Goal: Task Accomplishment & Management: Complete application form

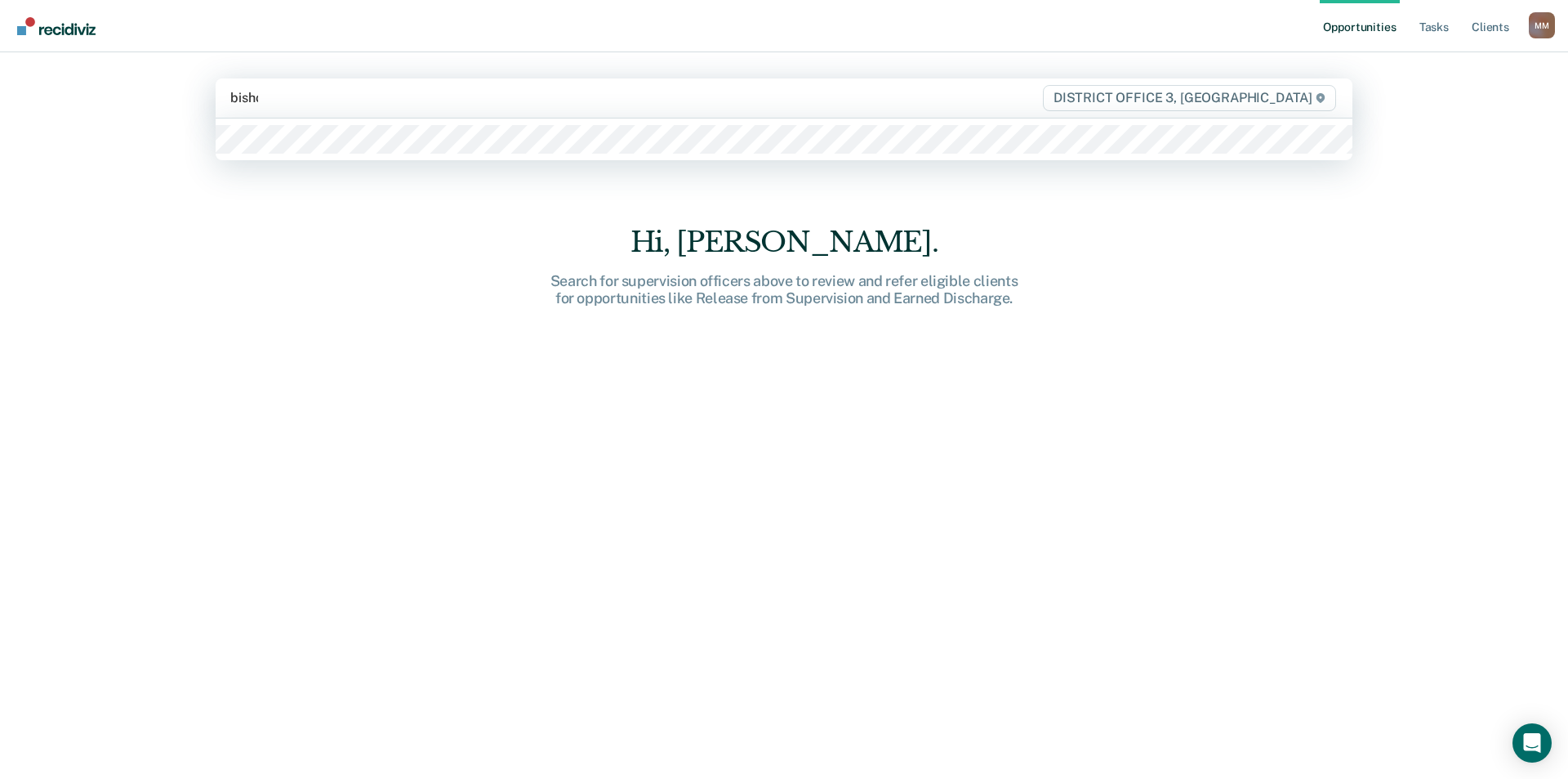
type input "[PERSON_NAME]"
click at [321, 122] on div at bounding box center [783, 139] width 1137 height 42
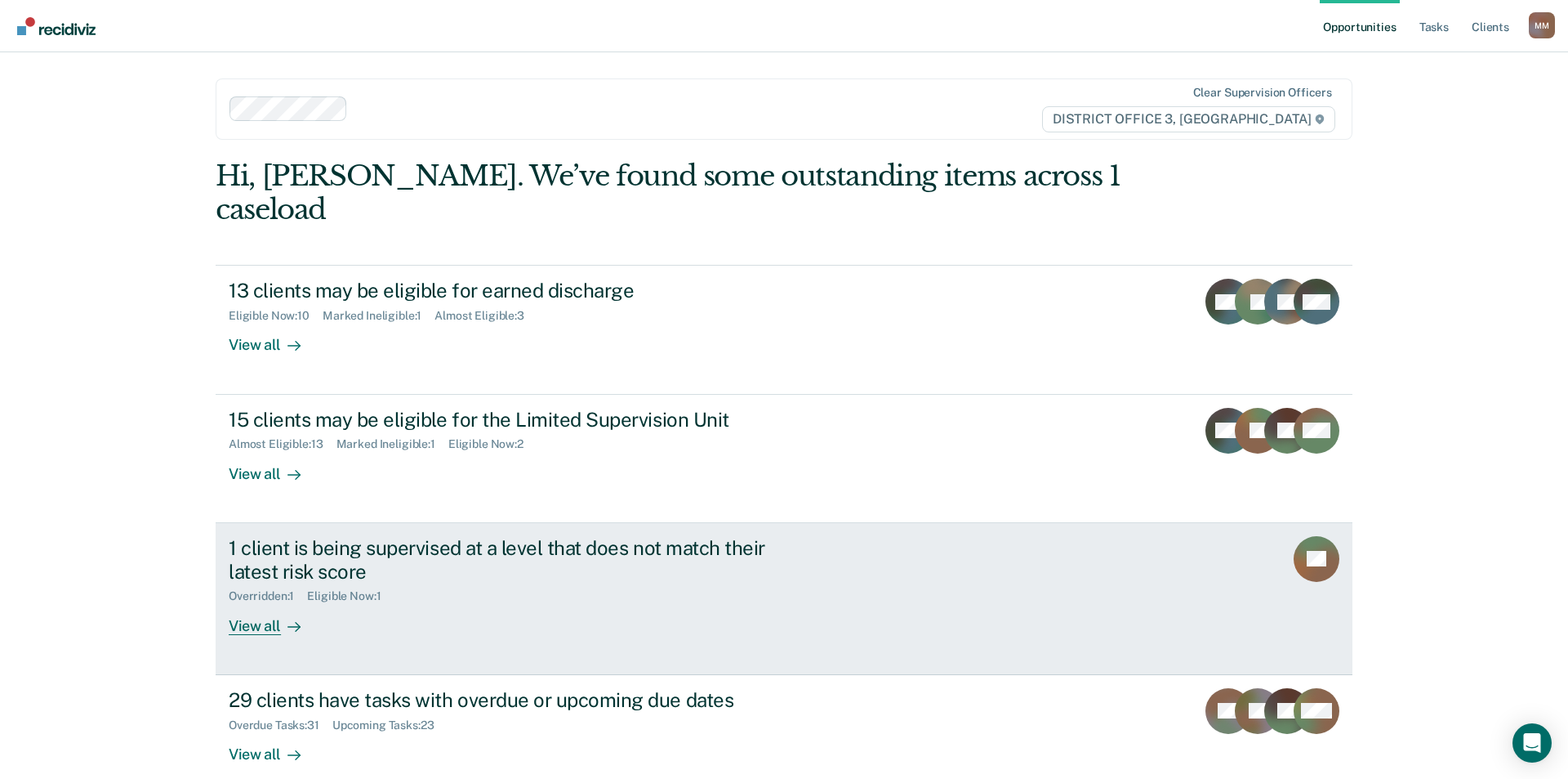
click at [264, 603] on div "View all" at bounding box center [274, 618] width 91 height 32
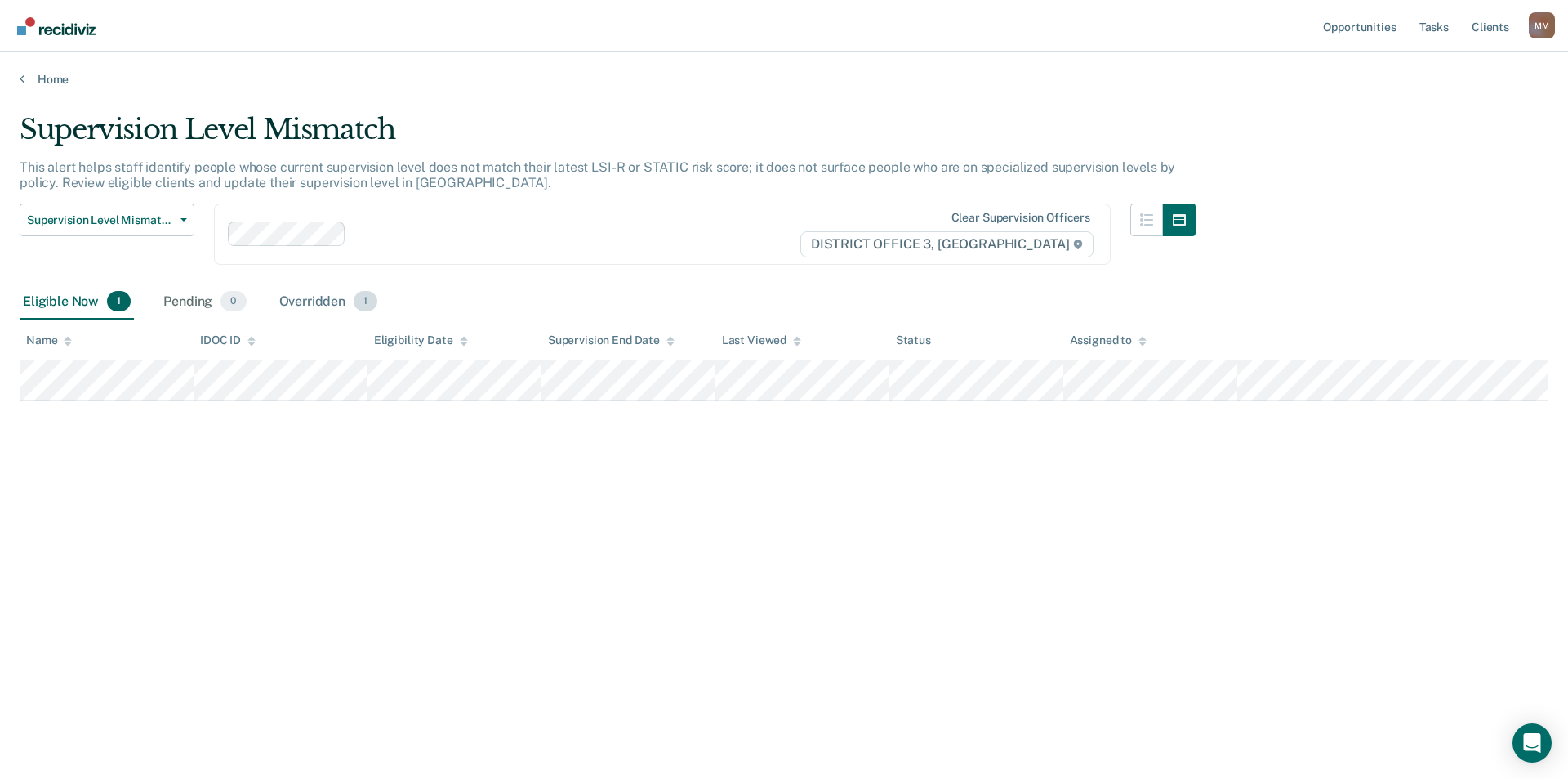
click at [307, 307] on div "Overridden 1" at bounding box center [328, 302] width 105 height 36
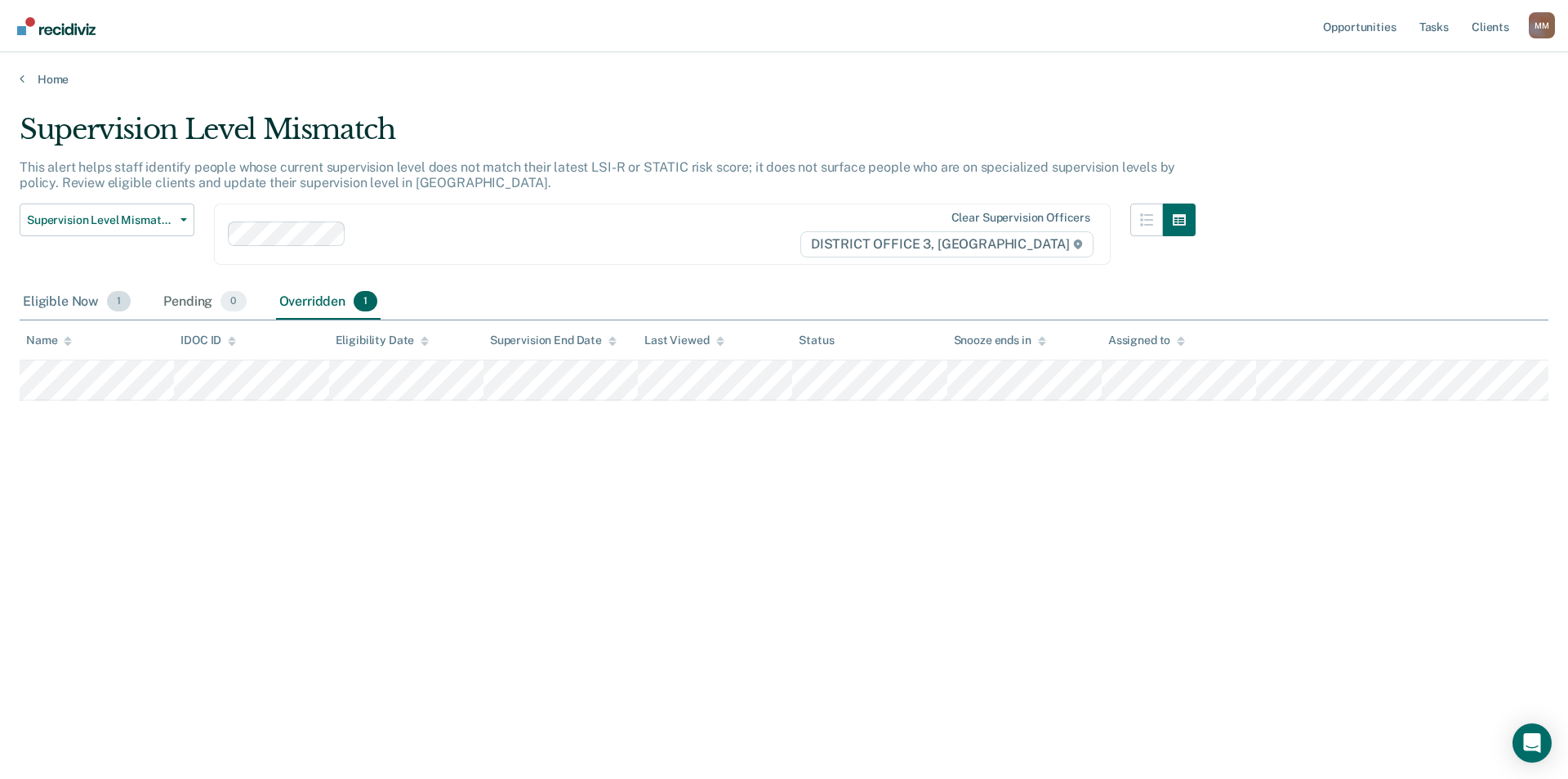
click at [63, 299] on div "Eligible Now 1" at bounding box center [77, 302] width 114 height 36
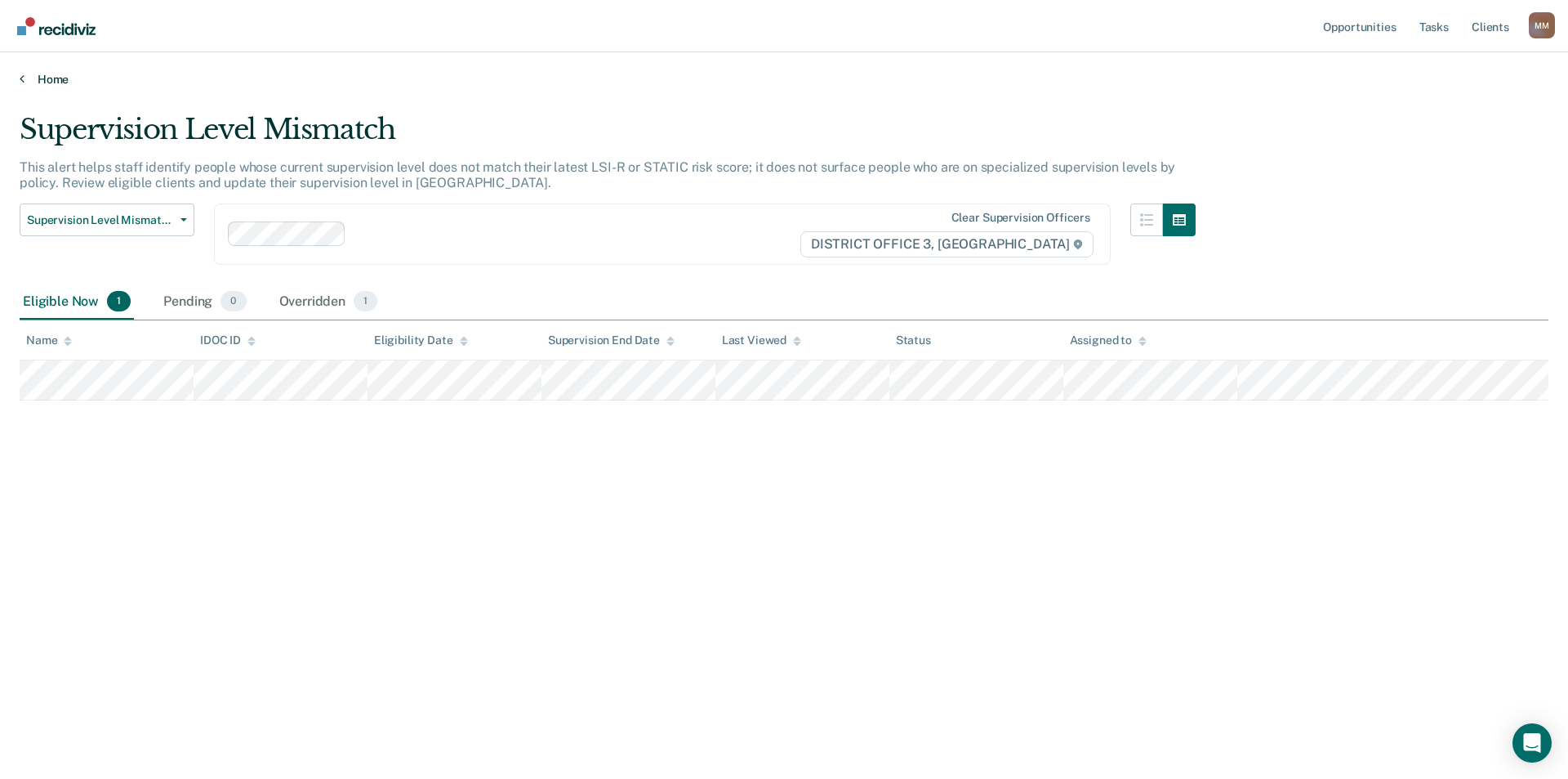
click at [46, 81] on link "Home" at bounding box center [784, 79] width 1529 height 14
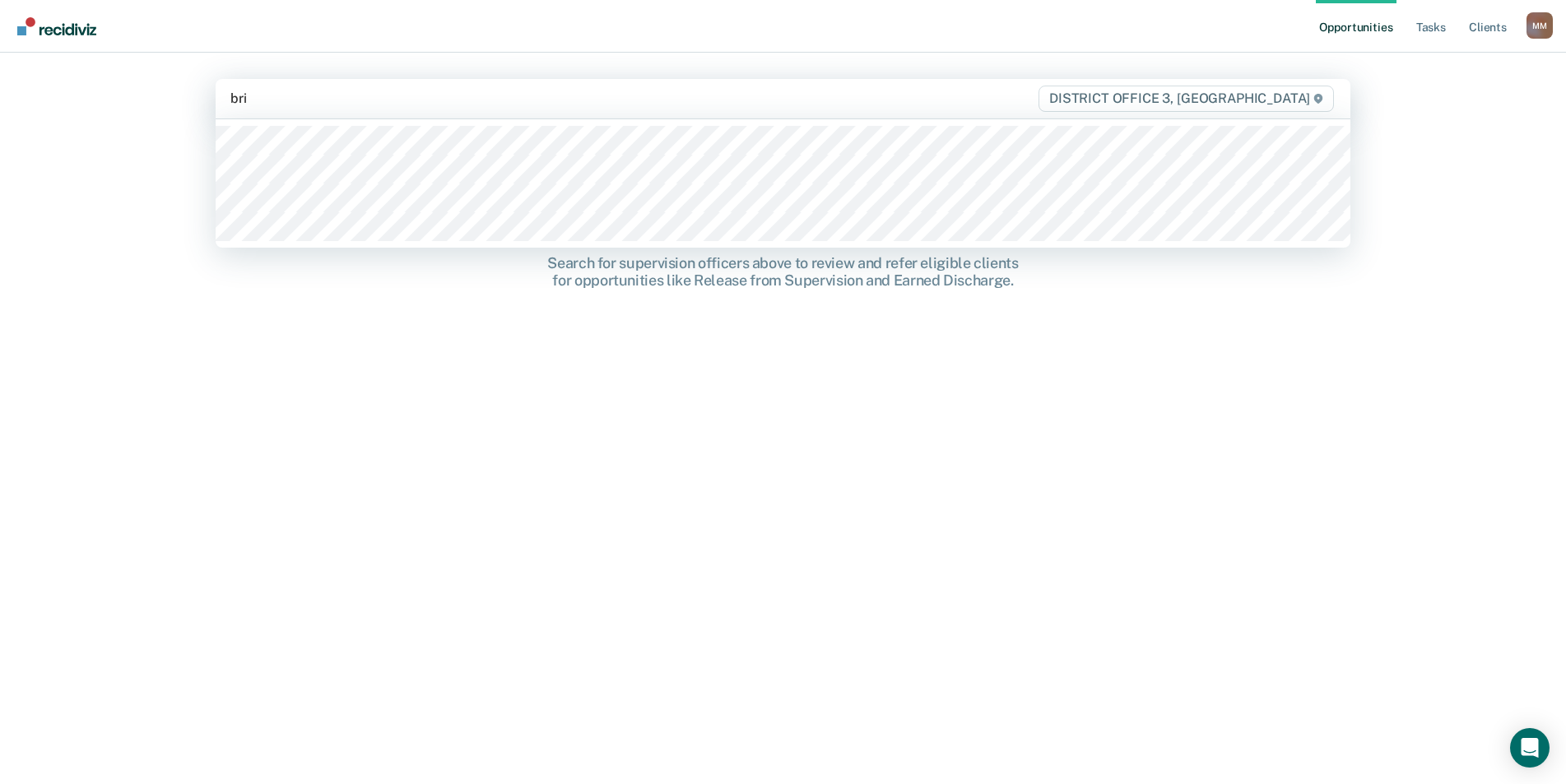
type input "brig"
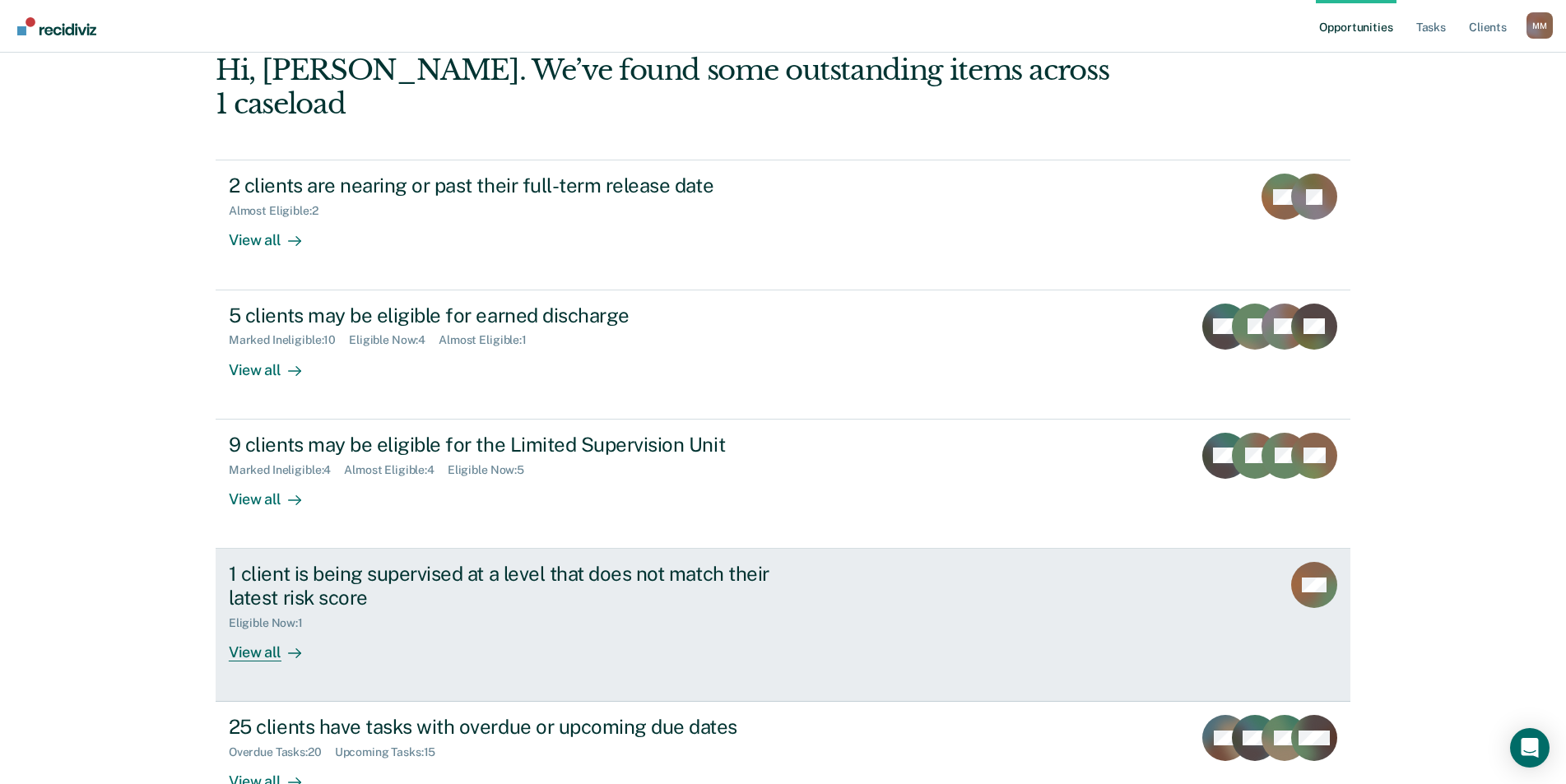
scroll to position [120, 0]
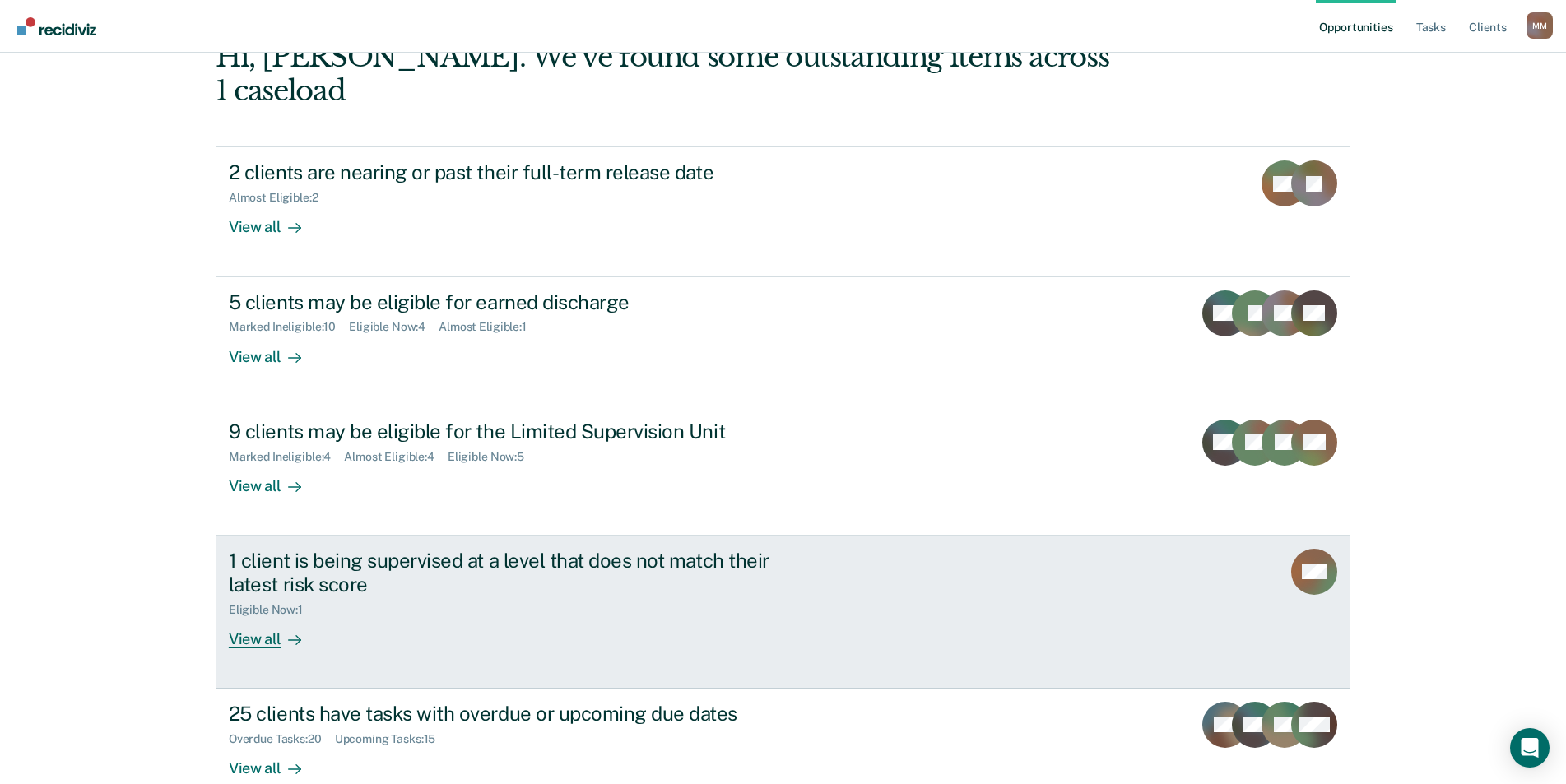
click at [241, 616] on div "View all" at bounding box center [274, 631] width 92 height 32
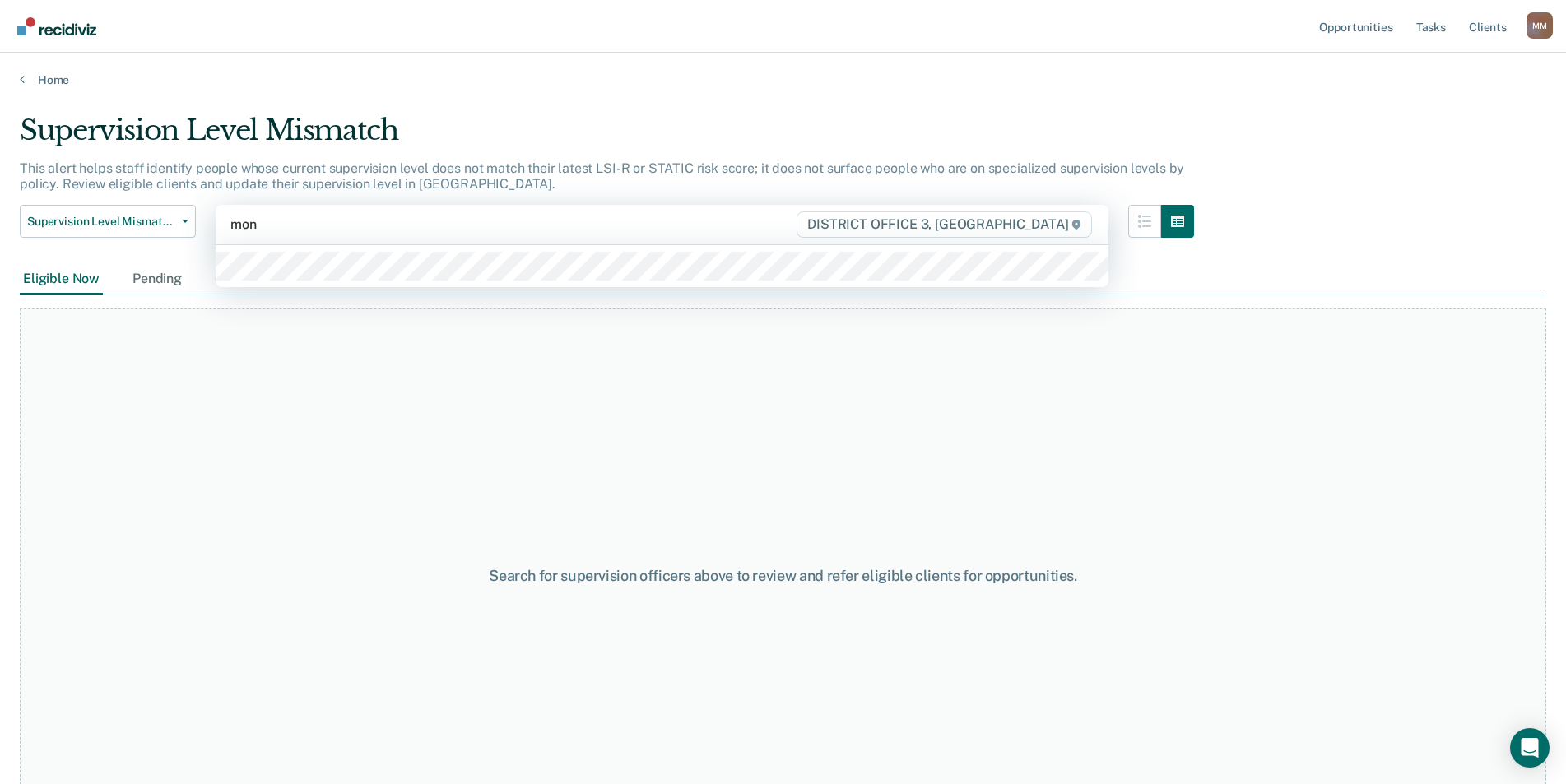
type input "[PERSON_NAME]"
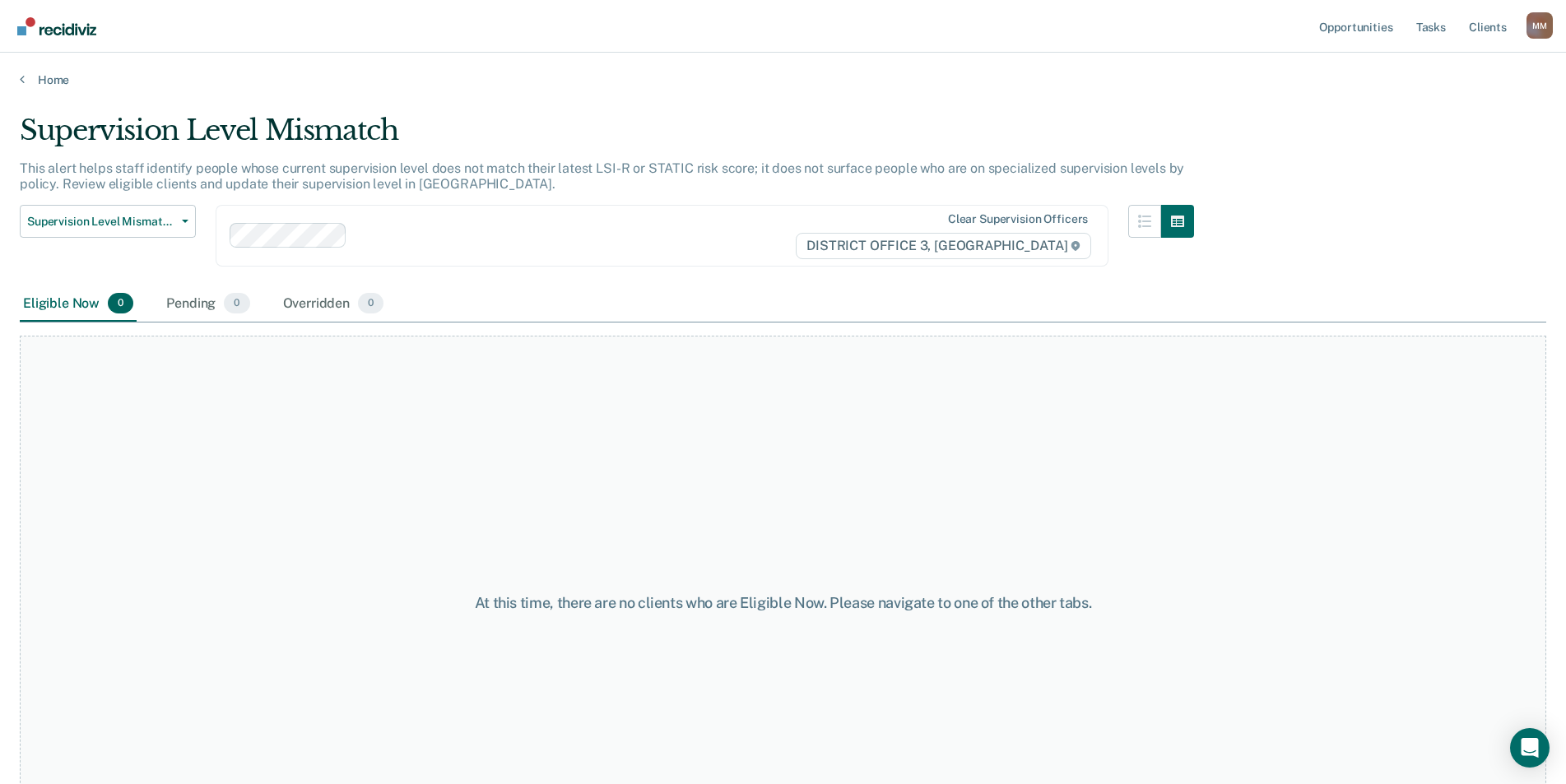
click at [566, 280] on div "Supervision Level Mismatch Release from Supervision Earned Discharge Limited Su…" at bounding box center [607, 245] width 1174 height 81
click at [569, 236] on div at bounding box center [573, 235] width 440 height 19
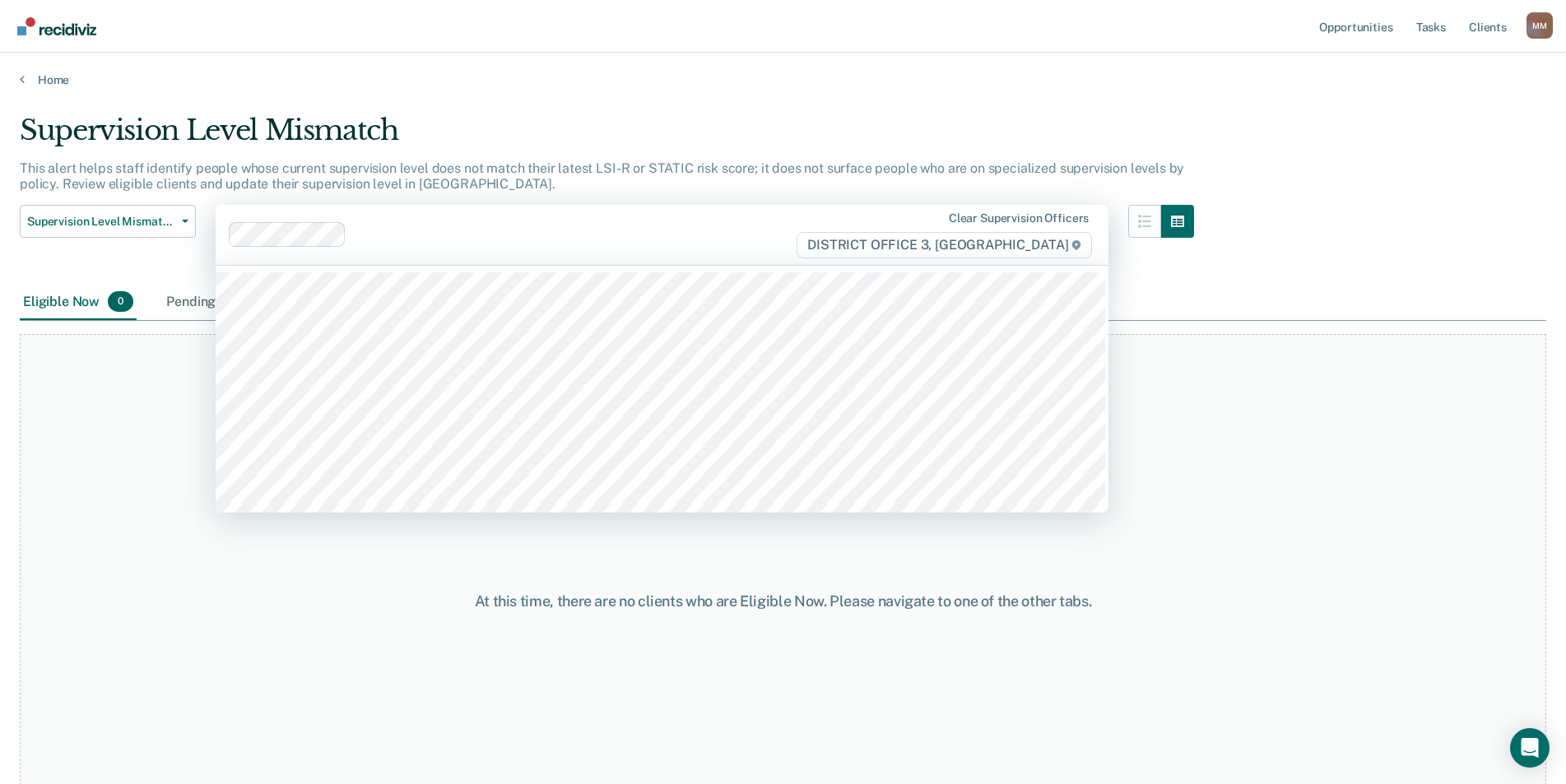
click at [550, 229] on div at bounding box center [573, 234] width 442 height 19
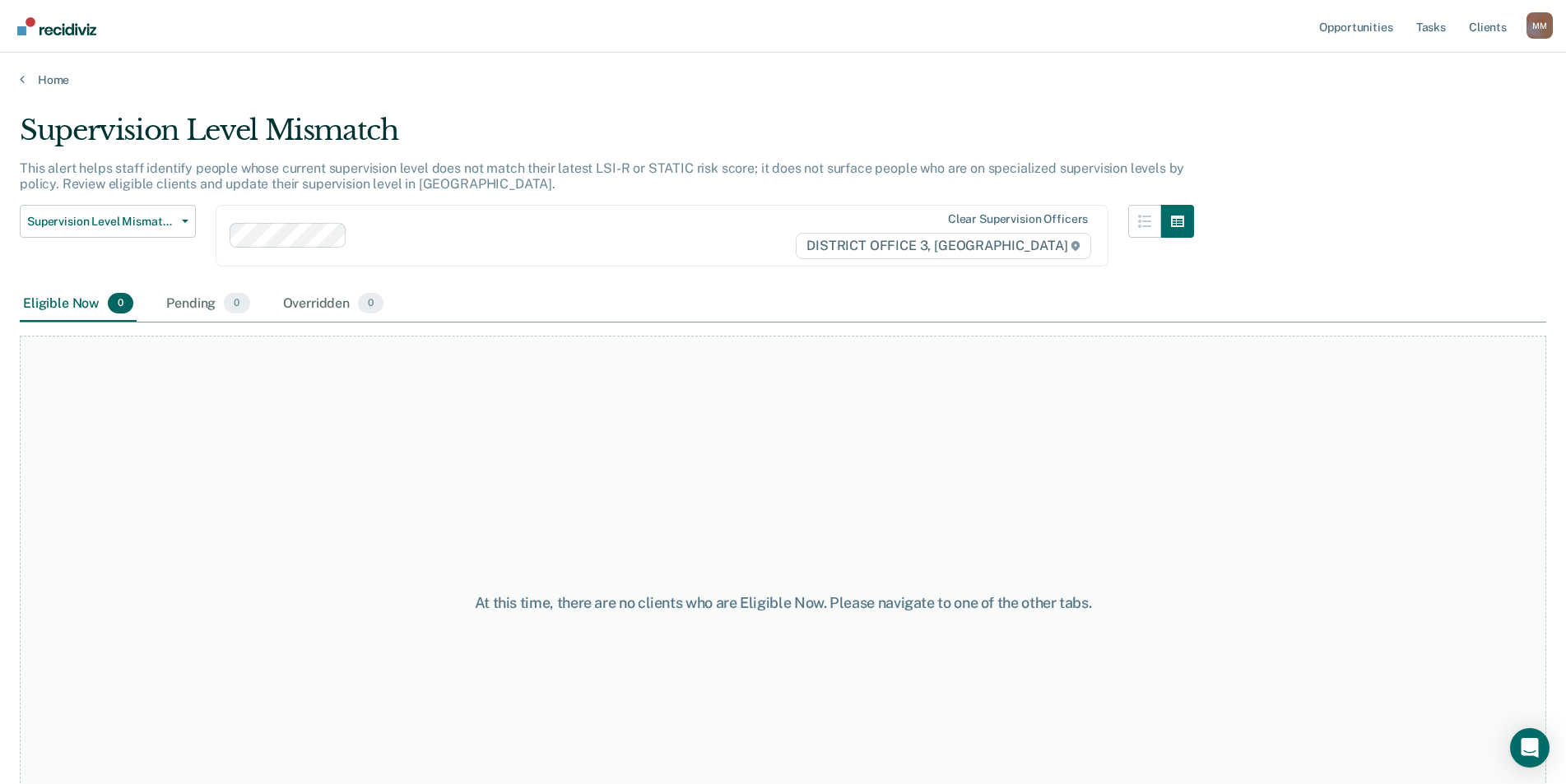
click at [550, 229] on div at bounding box center [573, 235] width 440 height 19
click at [87, 226] on span "Supervision Level Mismatch" at bounding box center [101, 221] width 148 height 14
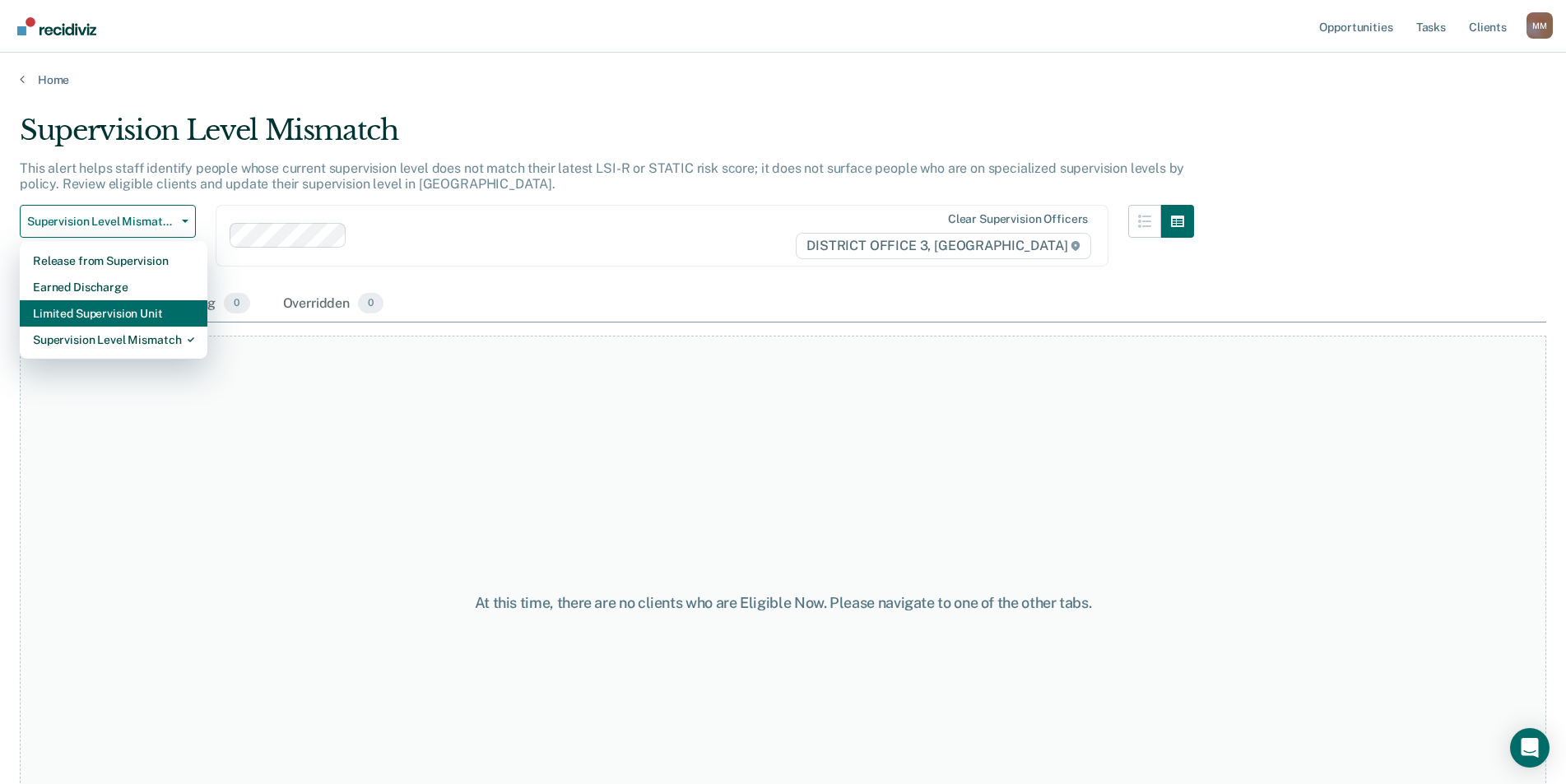
click at [95, 311] on div "Limited Supervision Unit" at bounding box center [113, 313] width 161 height 26
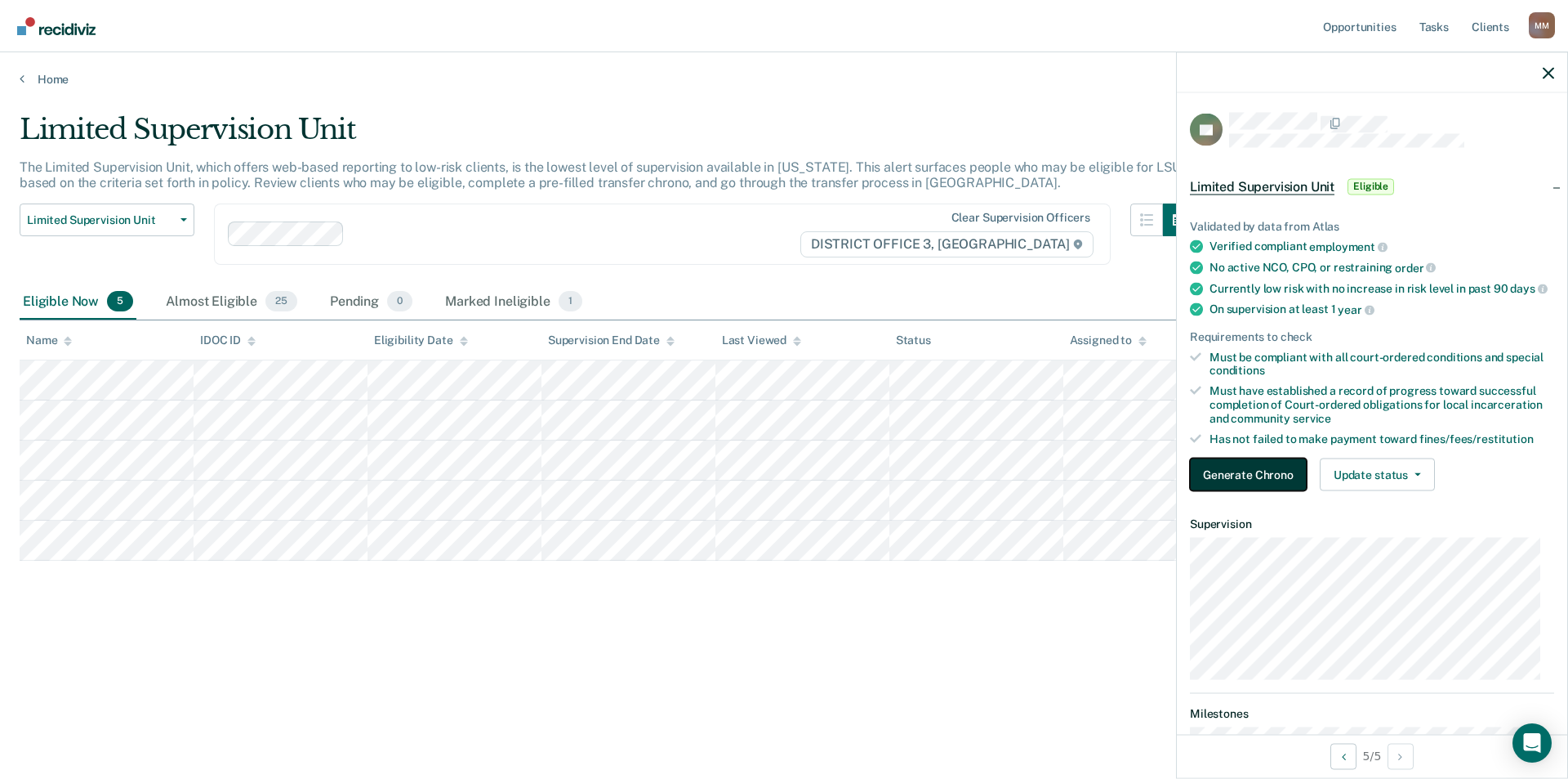
click at [1258, 485] on button "Generate Chrono" at bounding box center [1248, 475] width 117 height 33
